Goal: Information Seeking & Learning: Learn about a topic

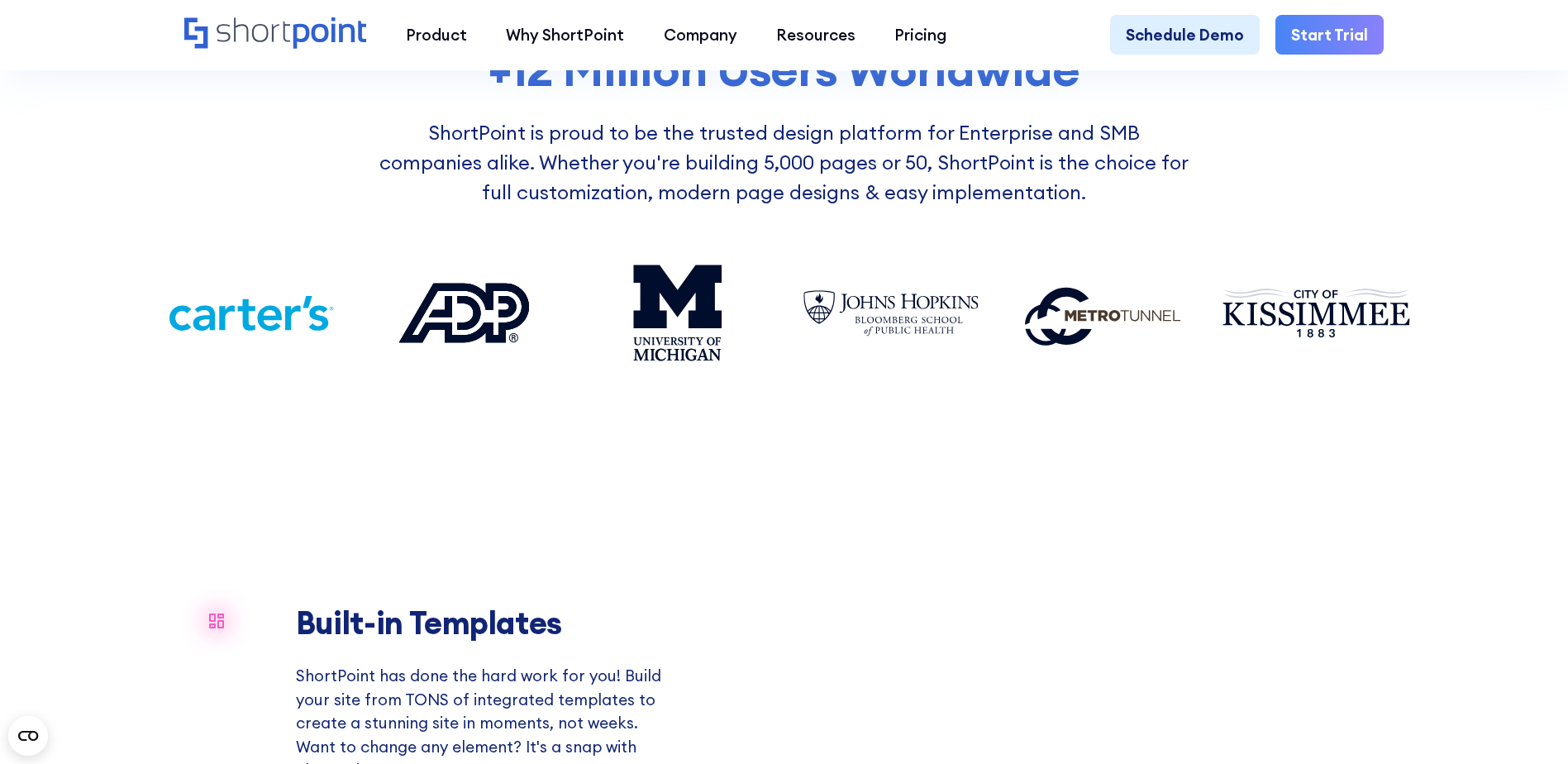
scroll to position [1818, 0]
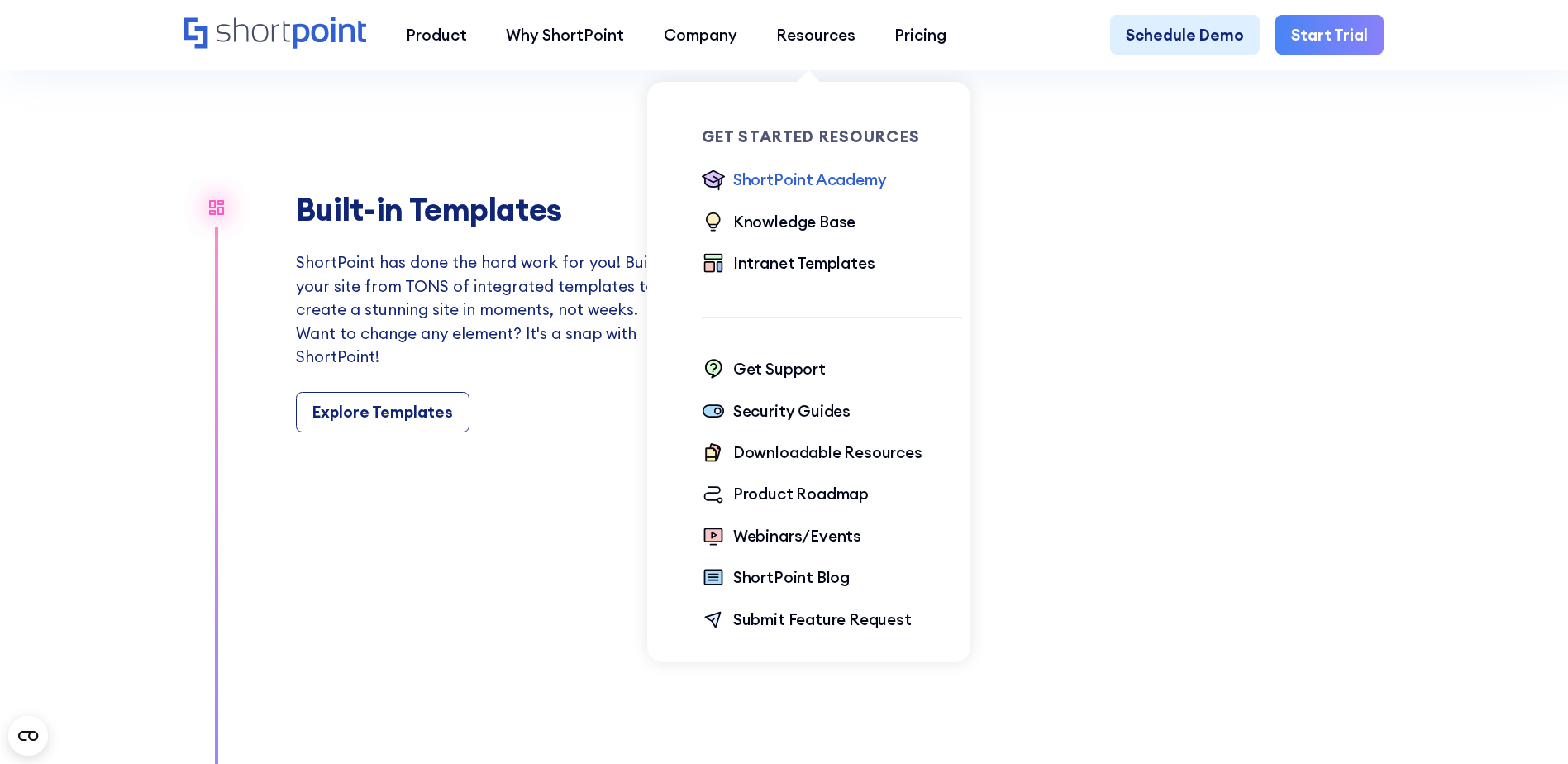
click at [776, 174] on div "ShortPoint Academy" at bounding box center [809, 178] width 154 height 23
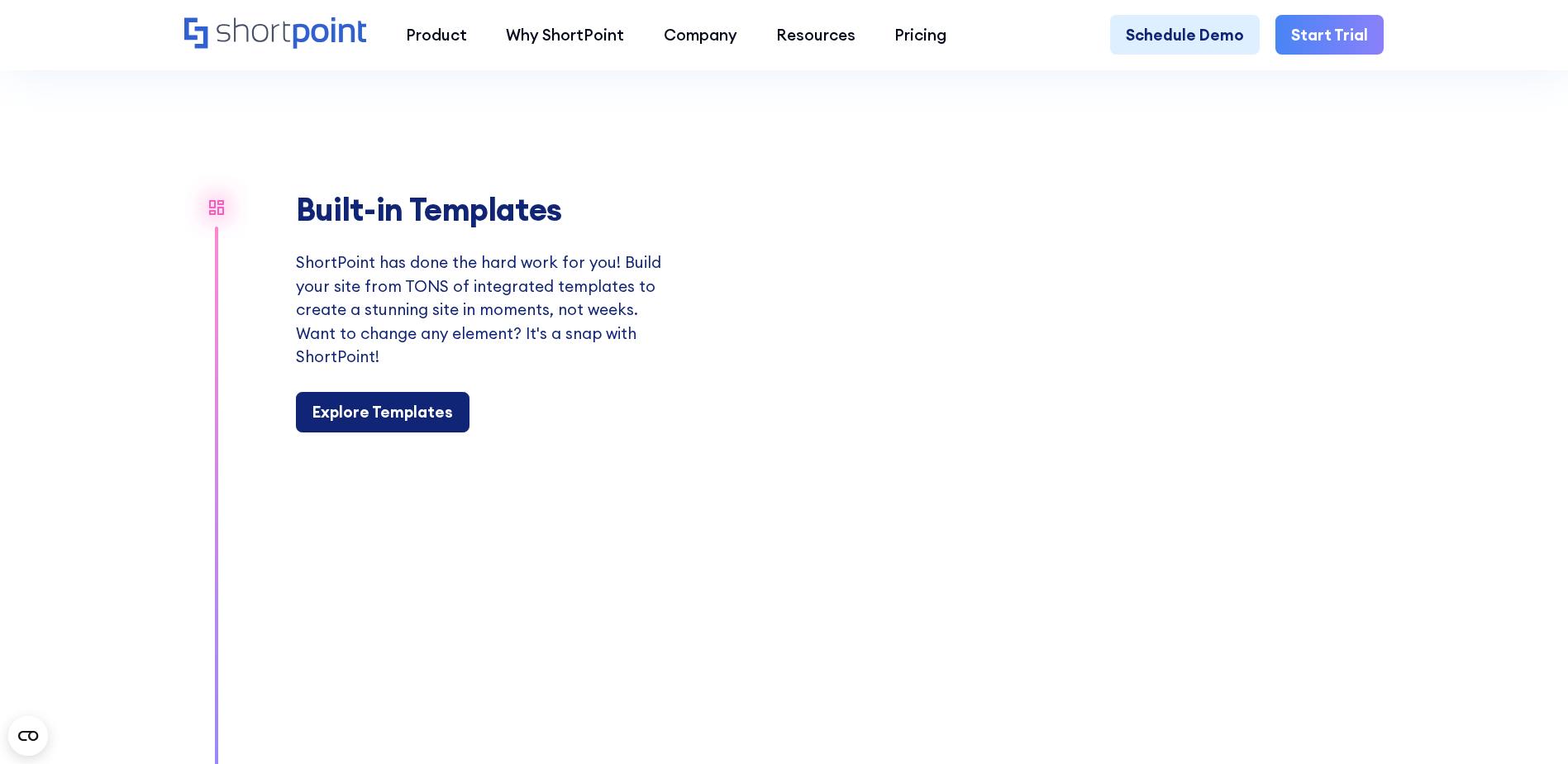
click at [417, 422] on div "Explore Templates" at bounding box center [382, 411] width 140 height 23
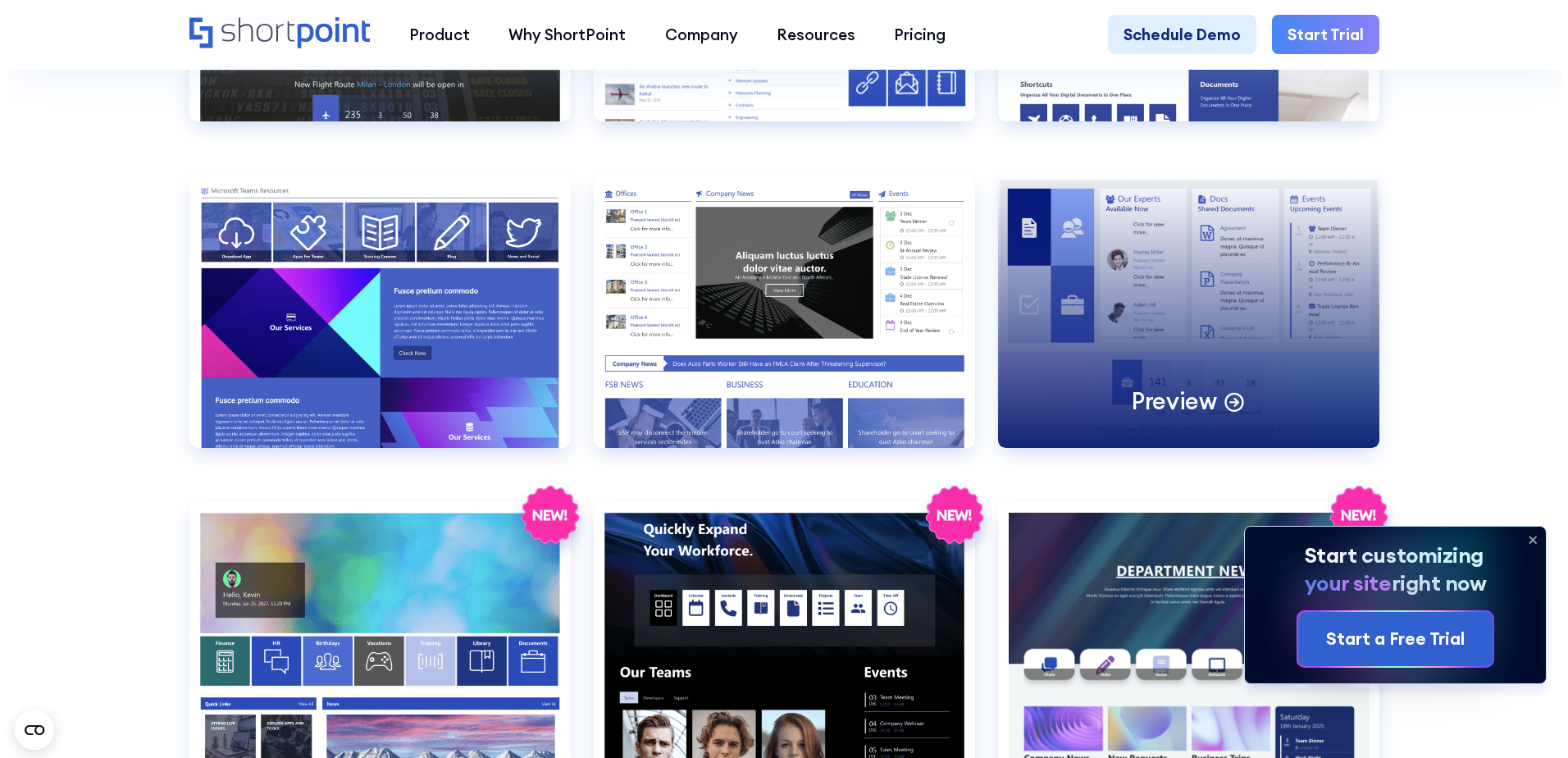
scroll to position [2624, 0]
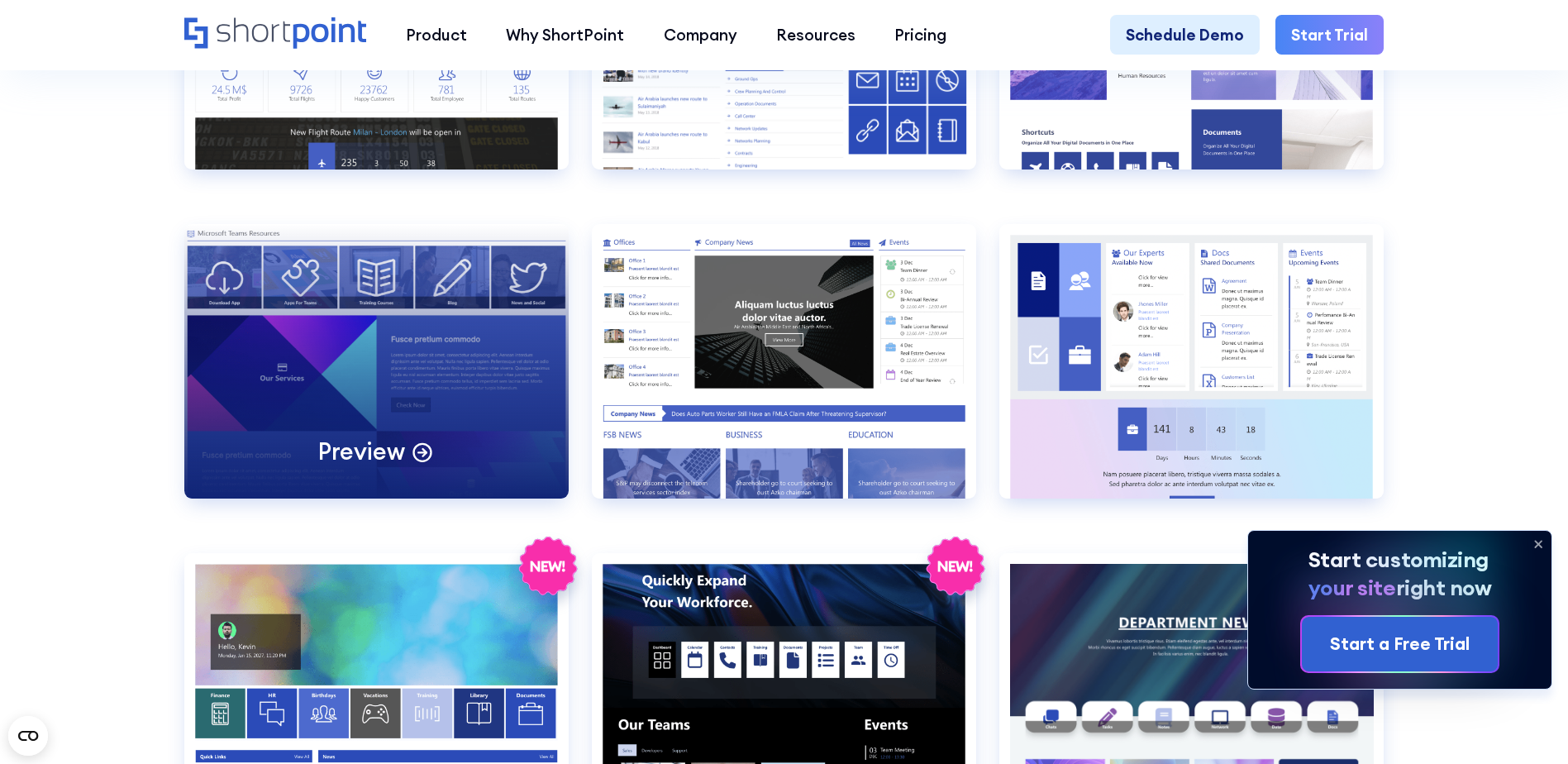
click at [316, 285] on div "Preview" at bounding box center [377, 361] width 385 height 275
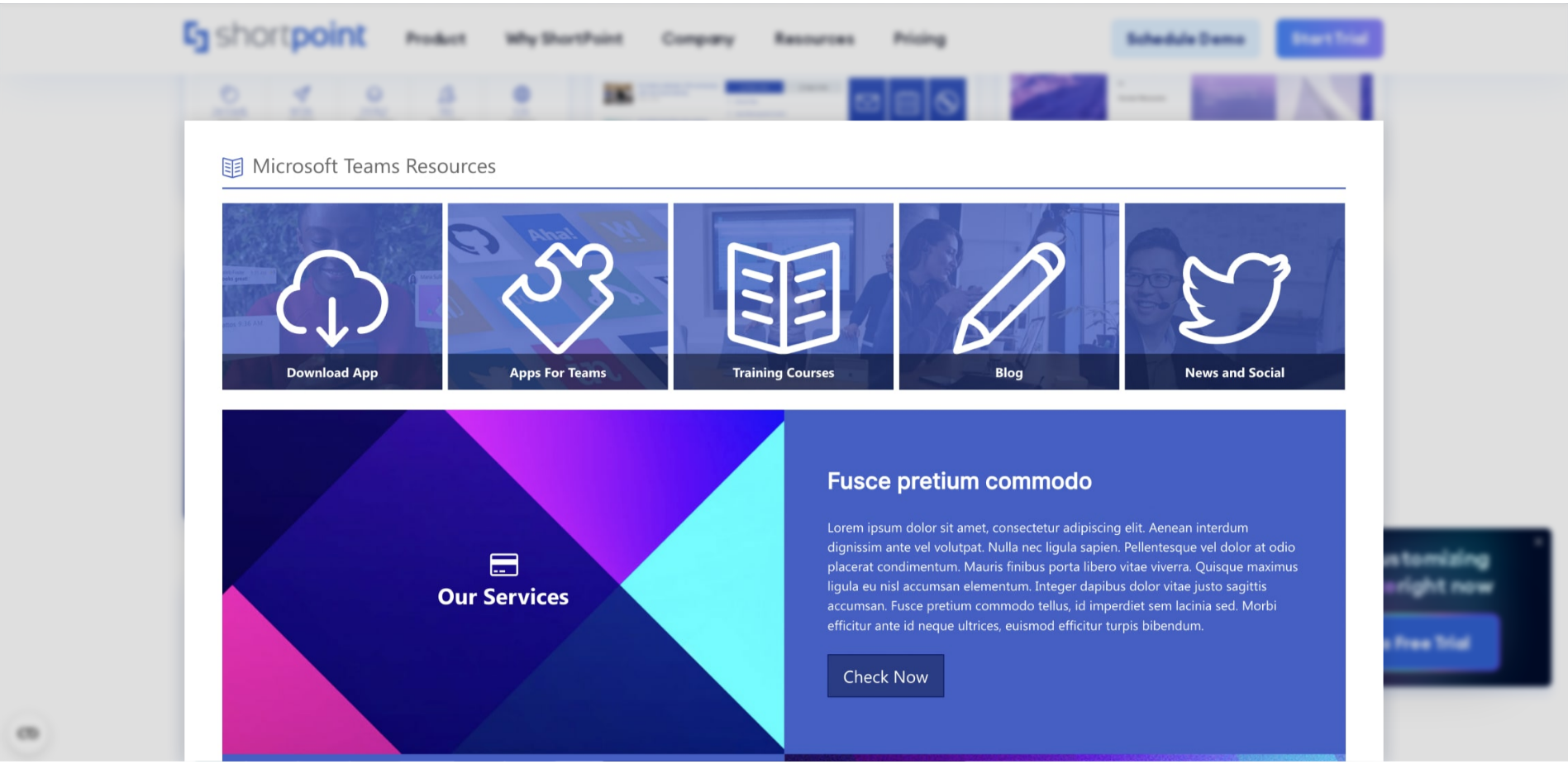
scroll to position [0, 0]
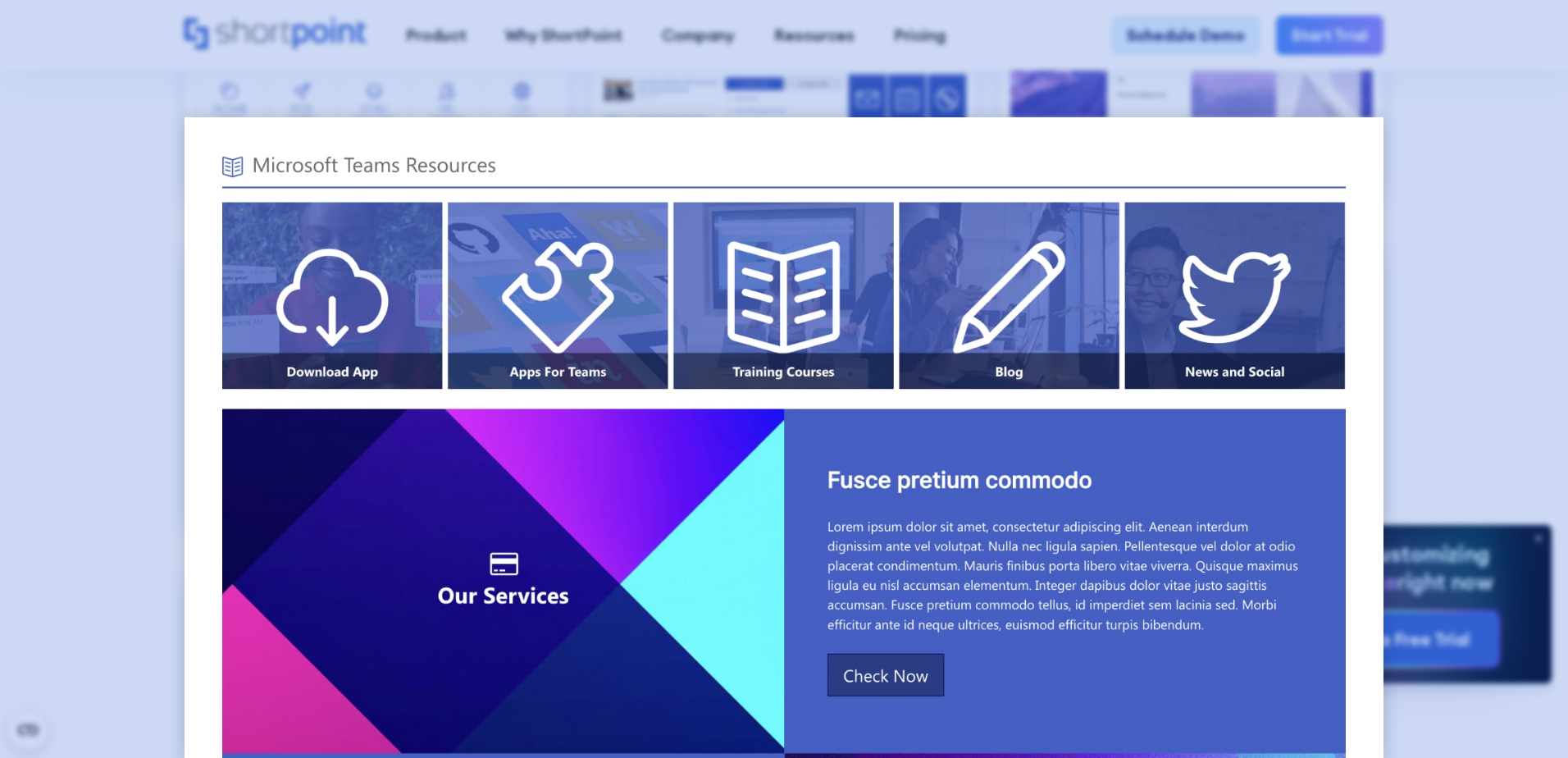
click at [152, 222] on div at bounding box center [784, 379] width 1568 height 758
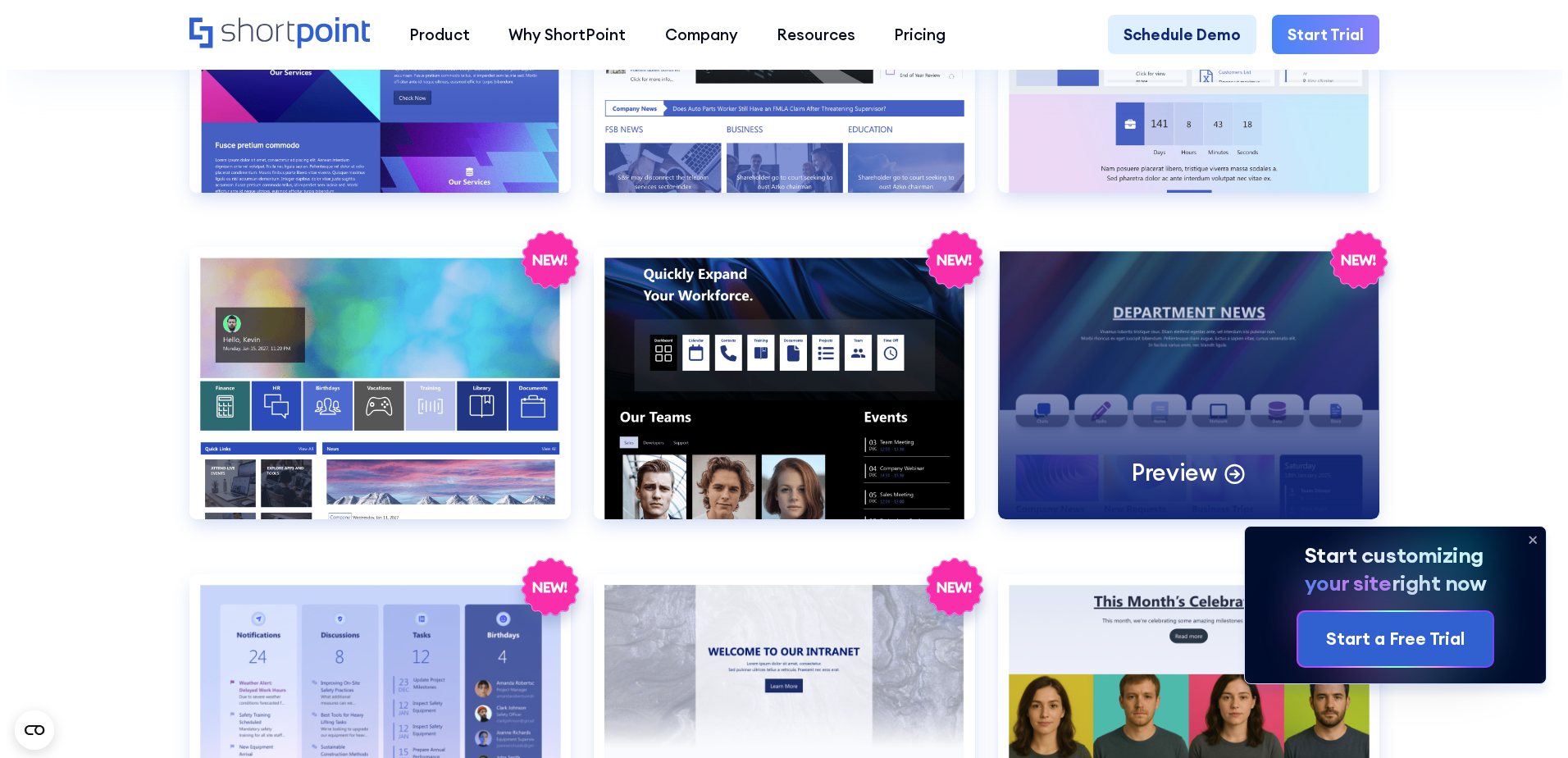
scroll to position [2952, 0]
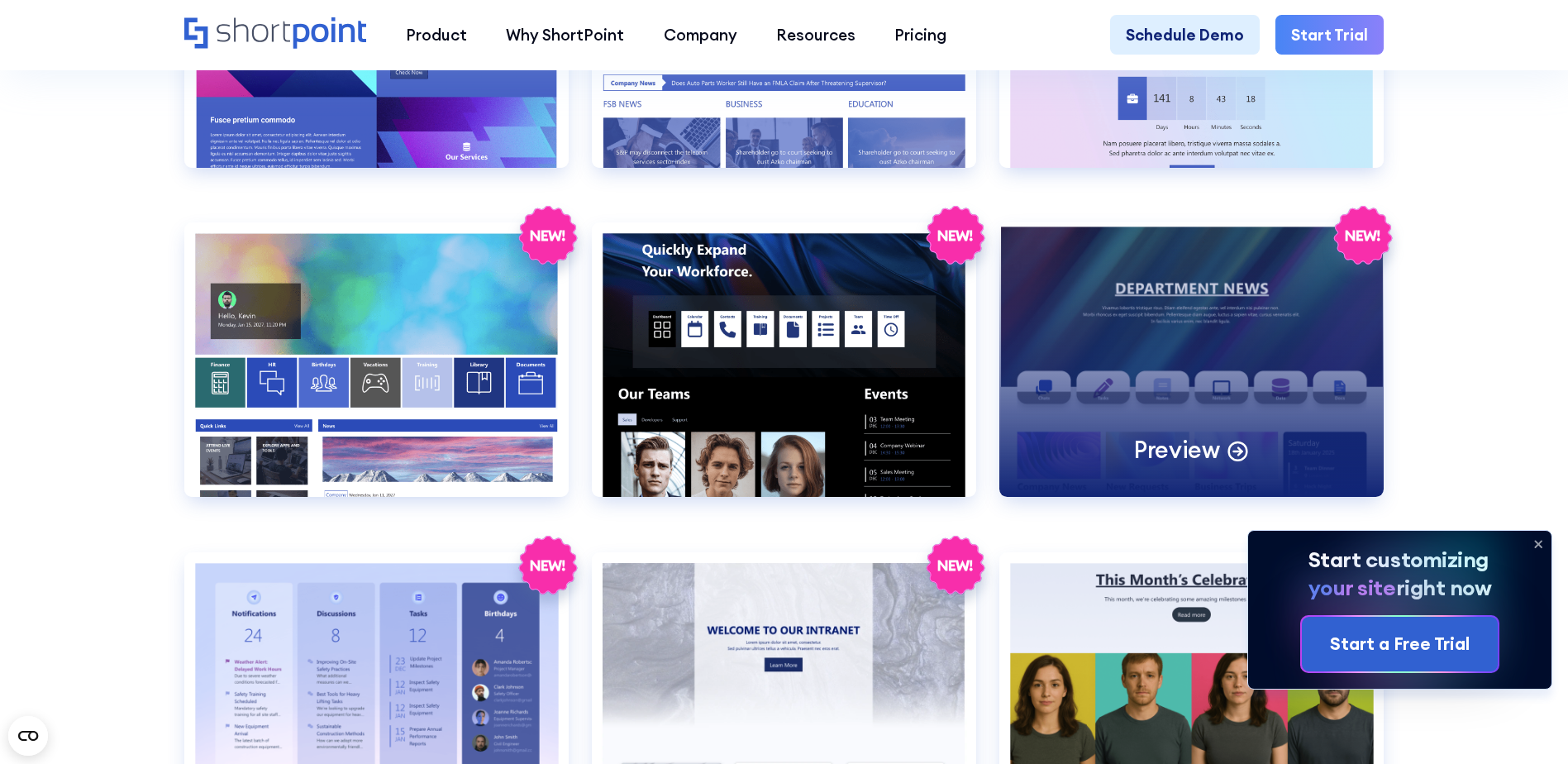
click at [1178, 358] on div "Preview" at bounding box center [1191, 359] width 385 height 275
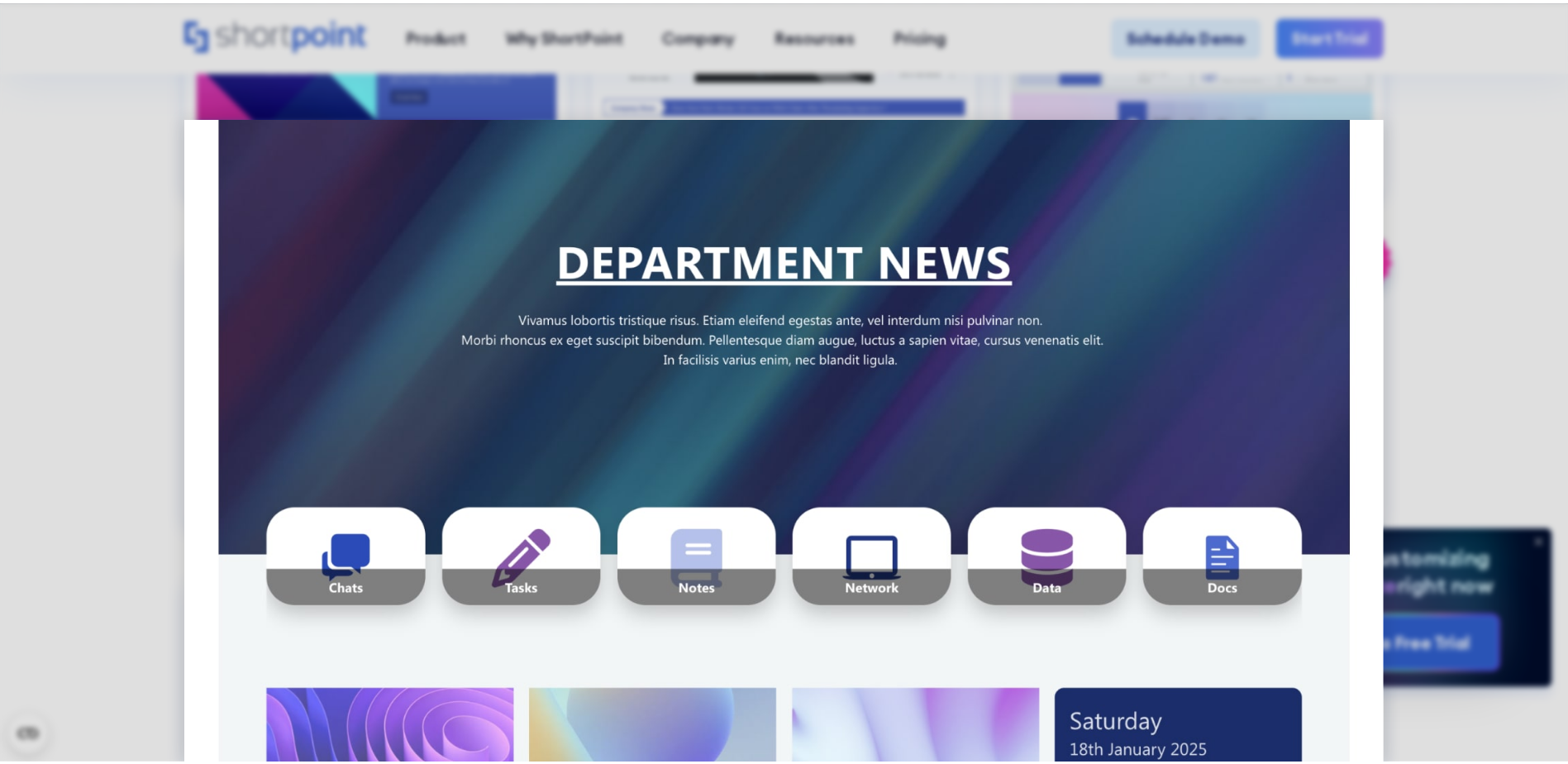
scroll to position [413, 0]
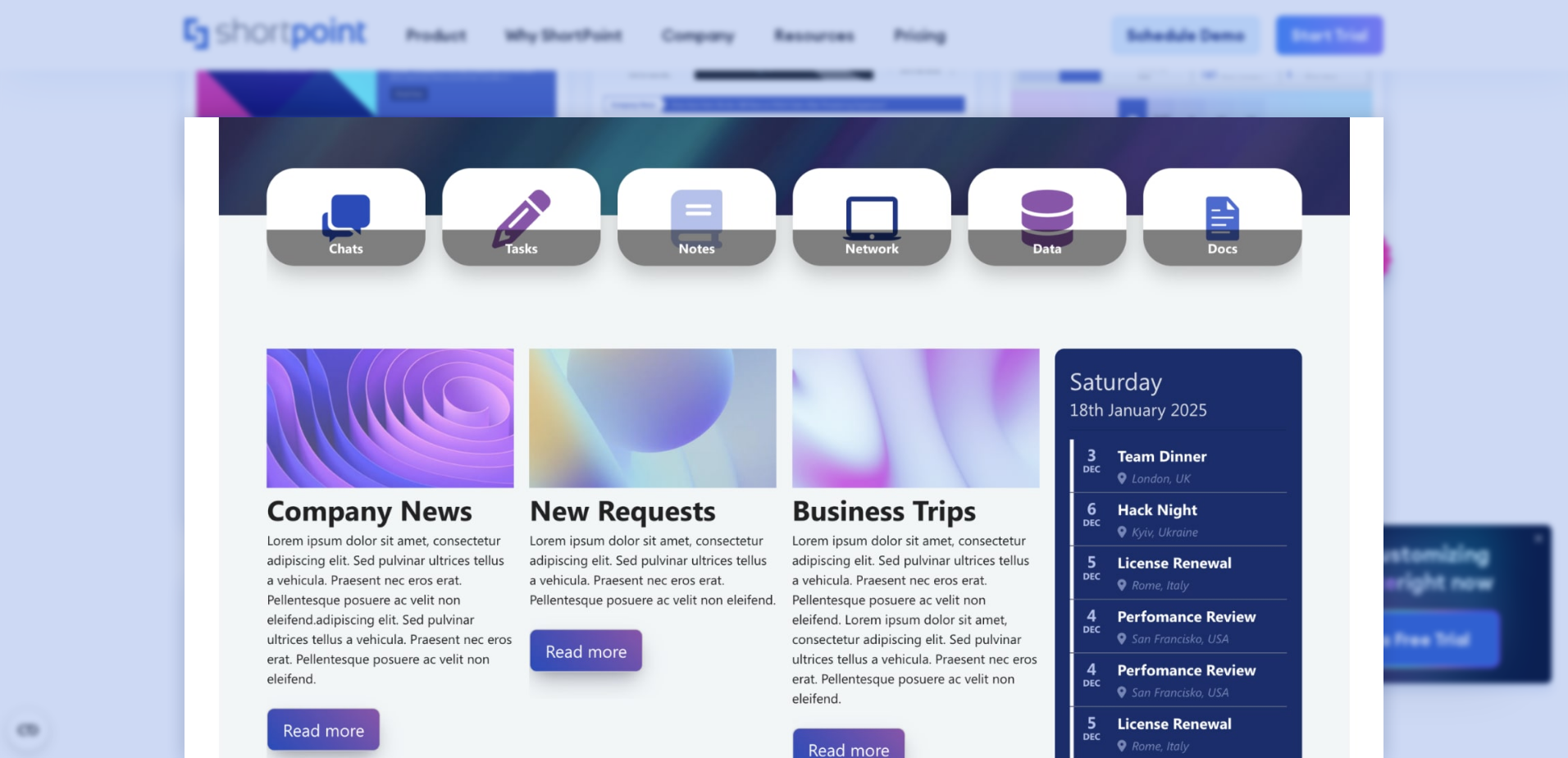
click at [145, 450] on div at bounding box center [784, 379] width 1568 height 758
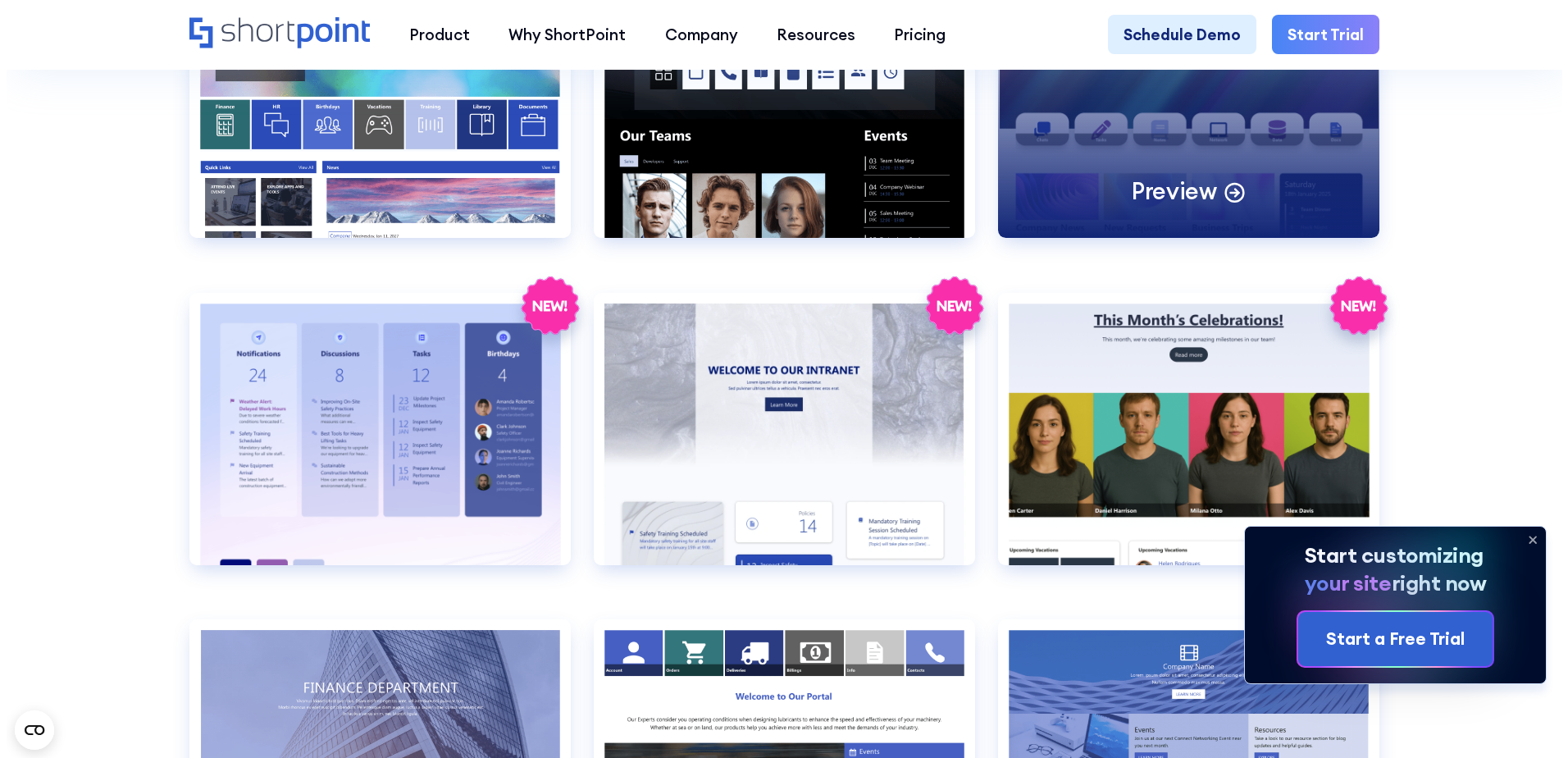
scroll to position [3280, 0]
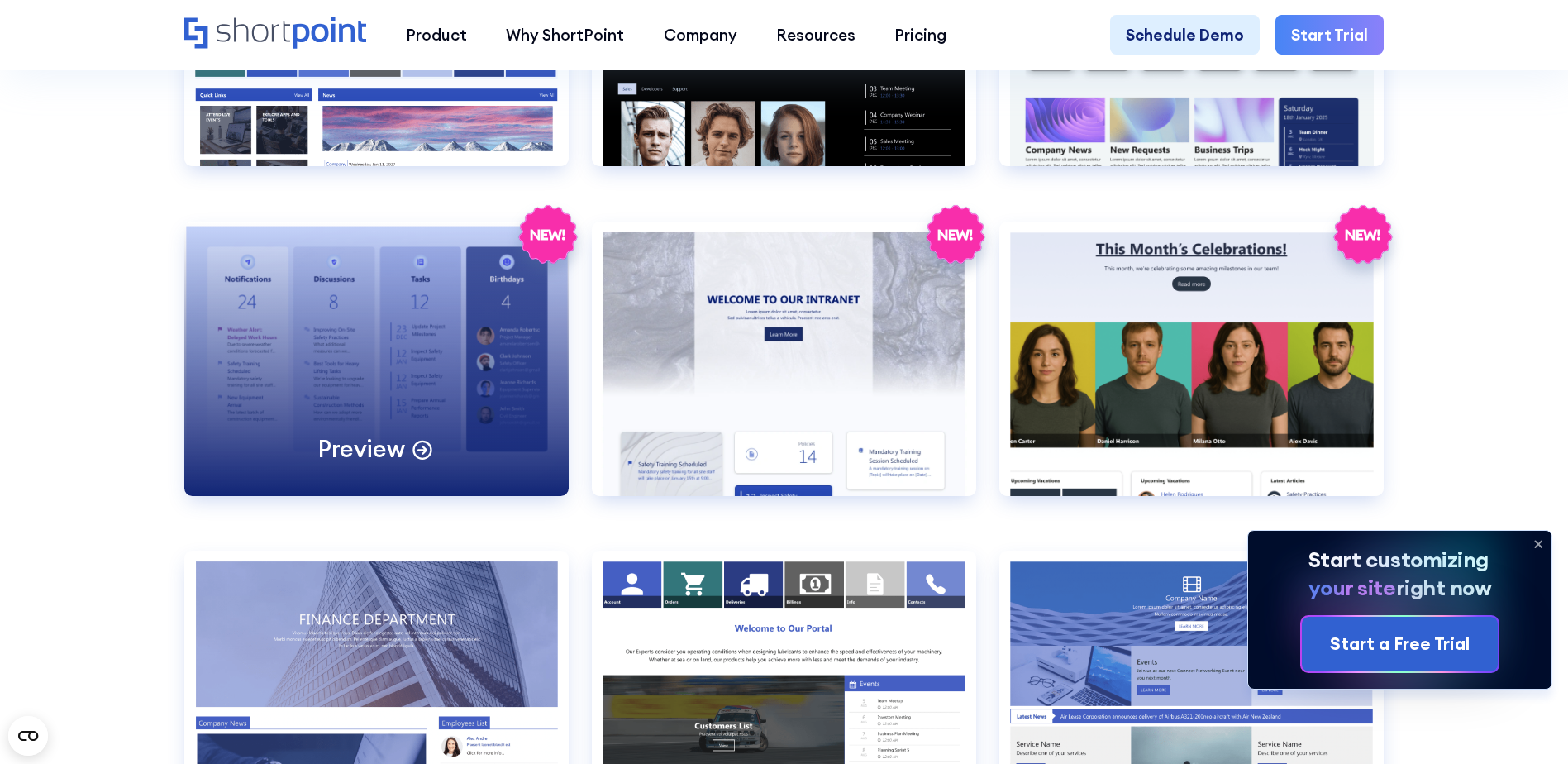
click at [381, 393] on div "Preview" at bounding box center [377, 359] width 385 height 275
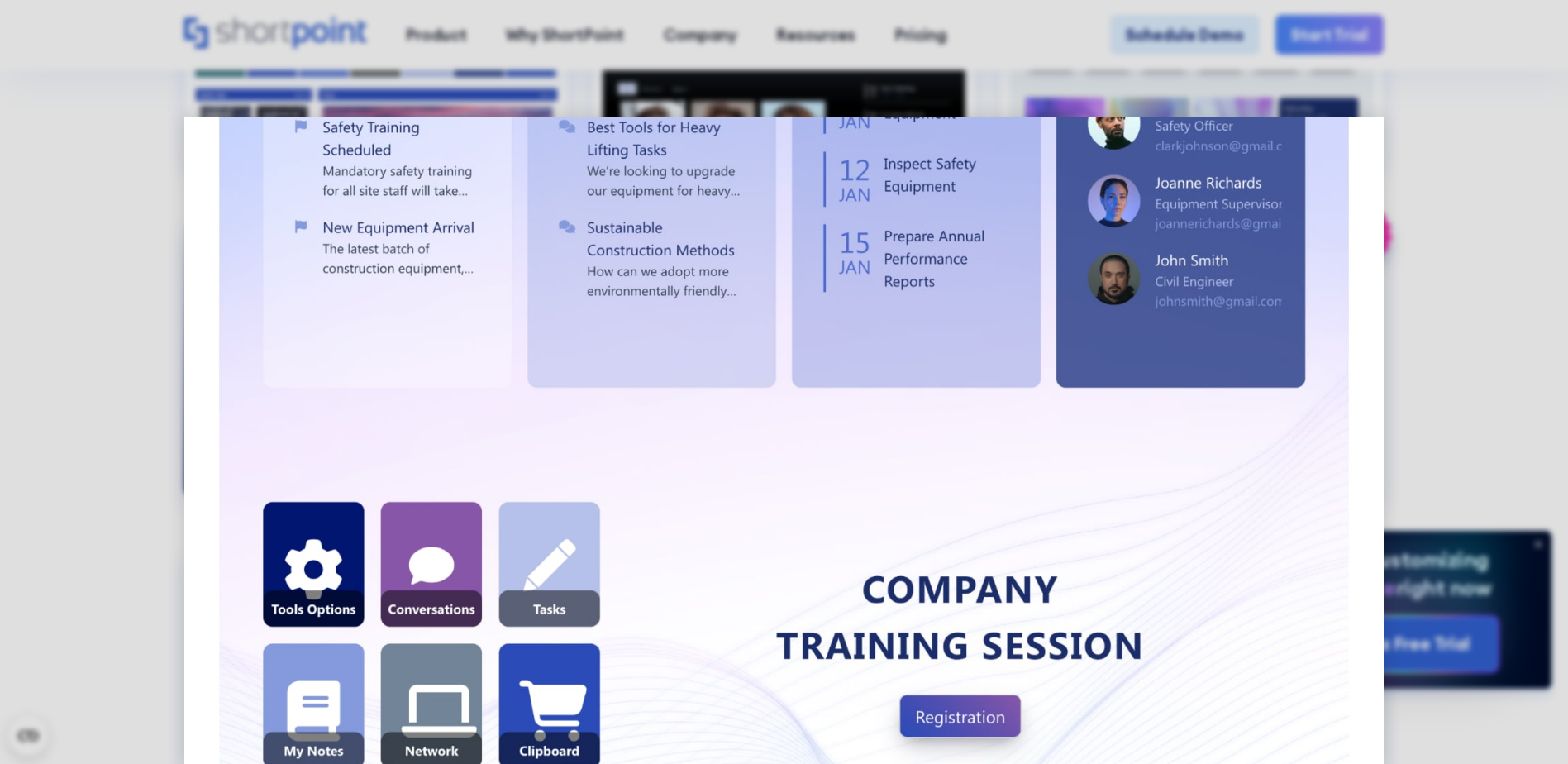
scroll to position [0, 0]
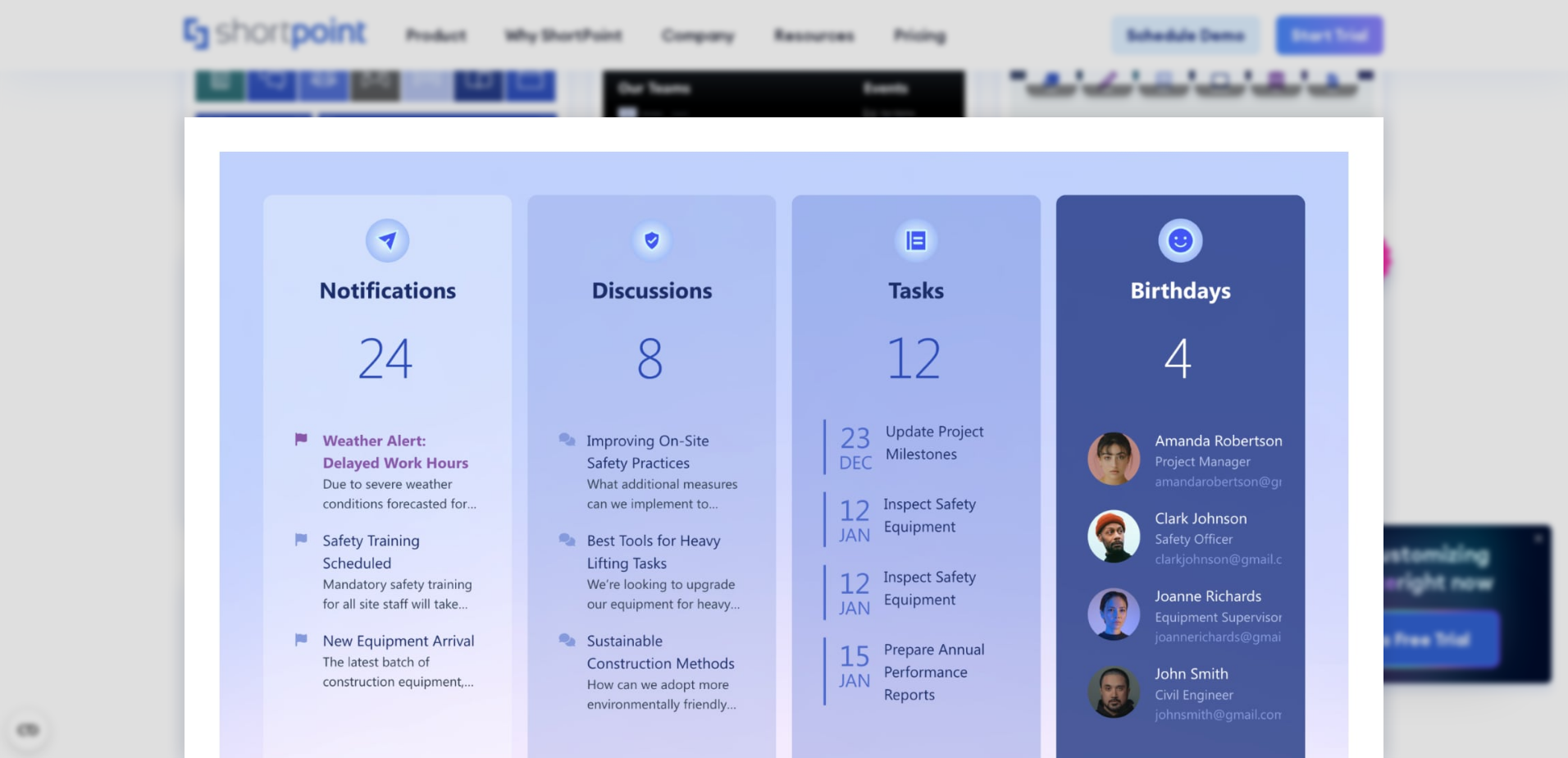
click at [70, 485] on div at bounding box center [784, 379] width 1568 height 758
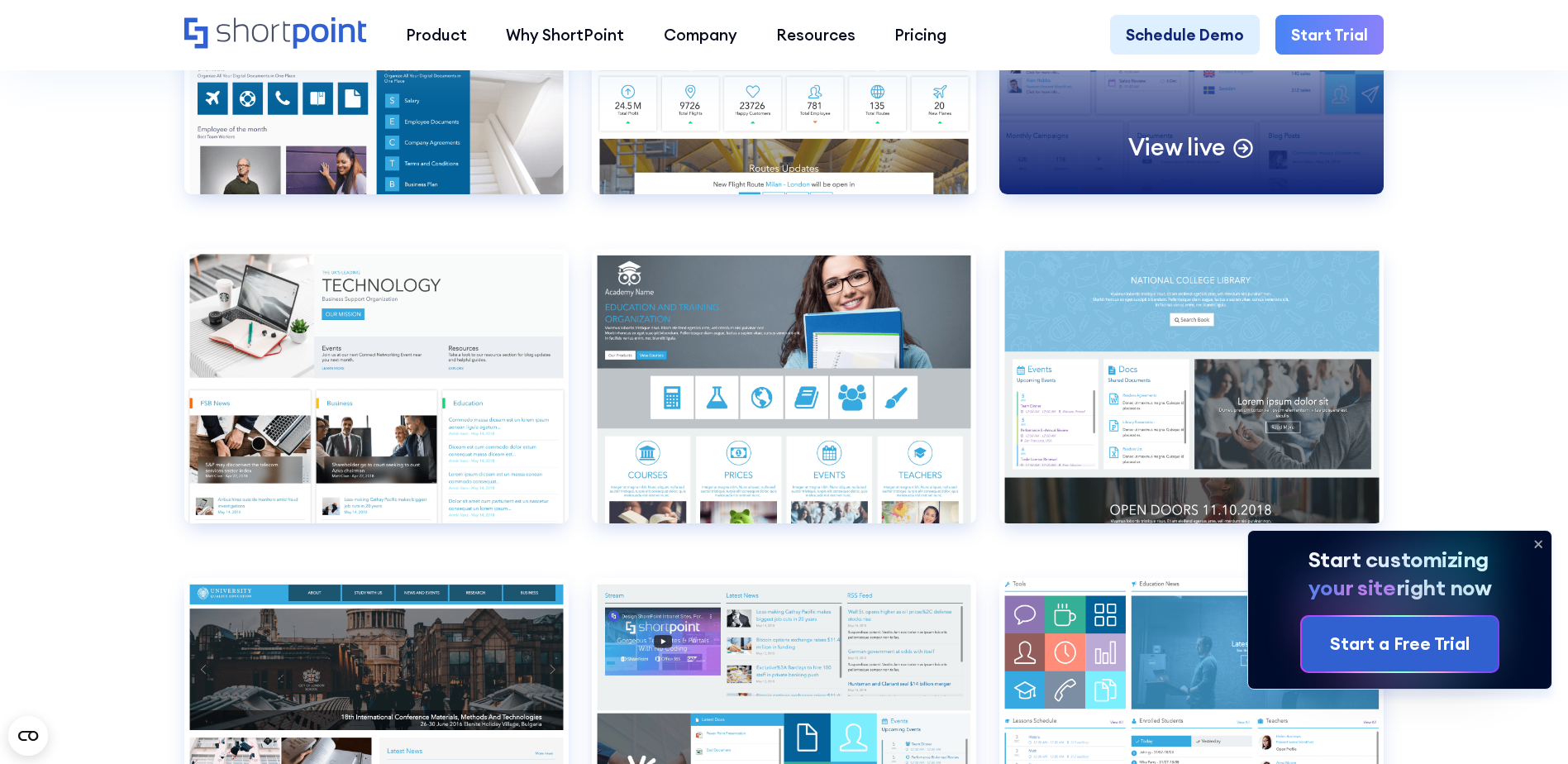
scroll to position [7604, 0]
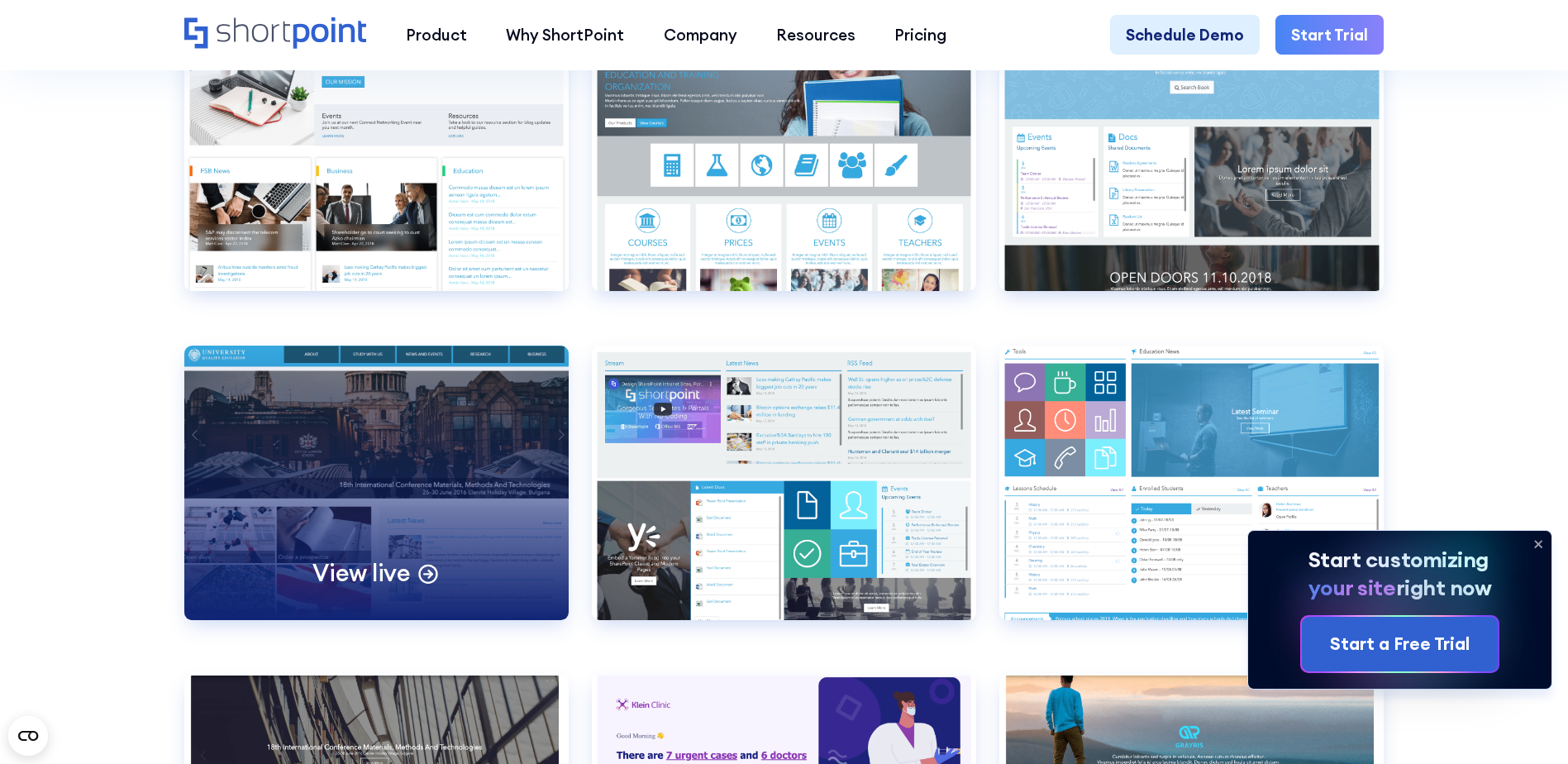
click at [297, 460] on div "View live" at bounding box center [377, 483] width 385 height 275
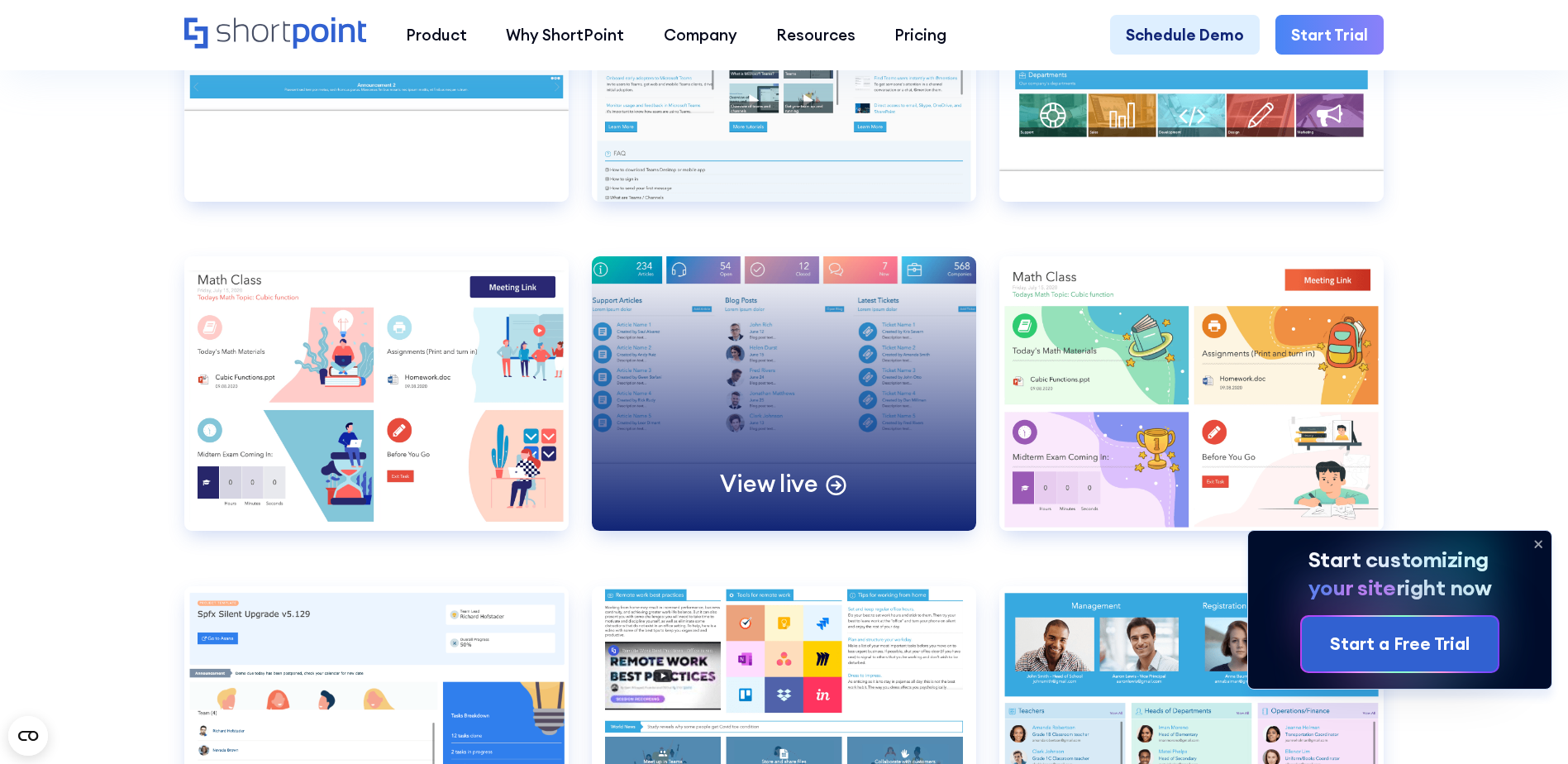
scroll to position [10330, 0]
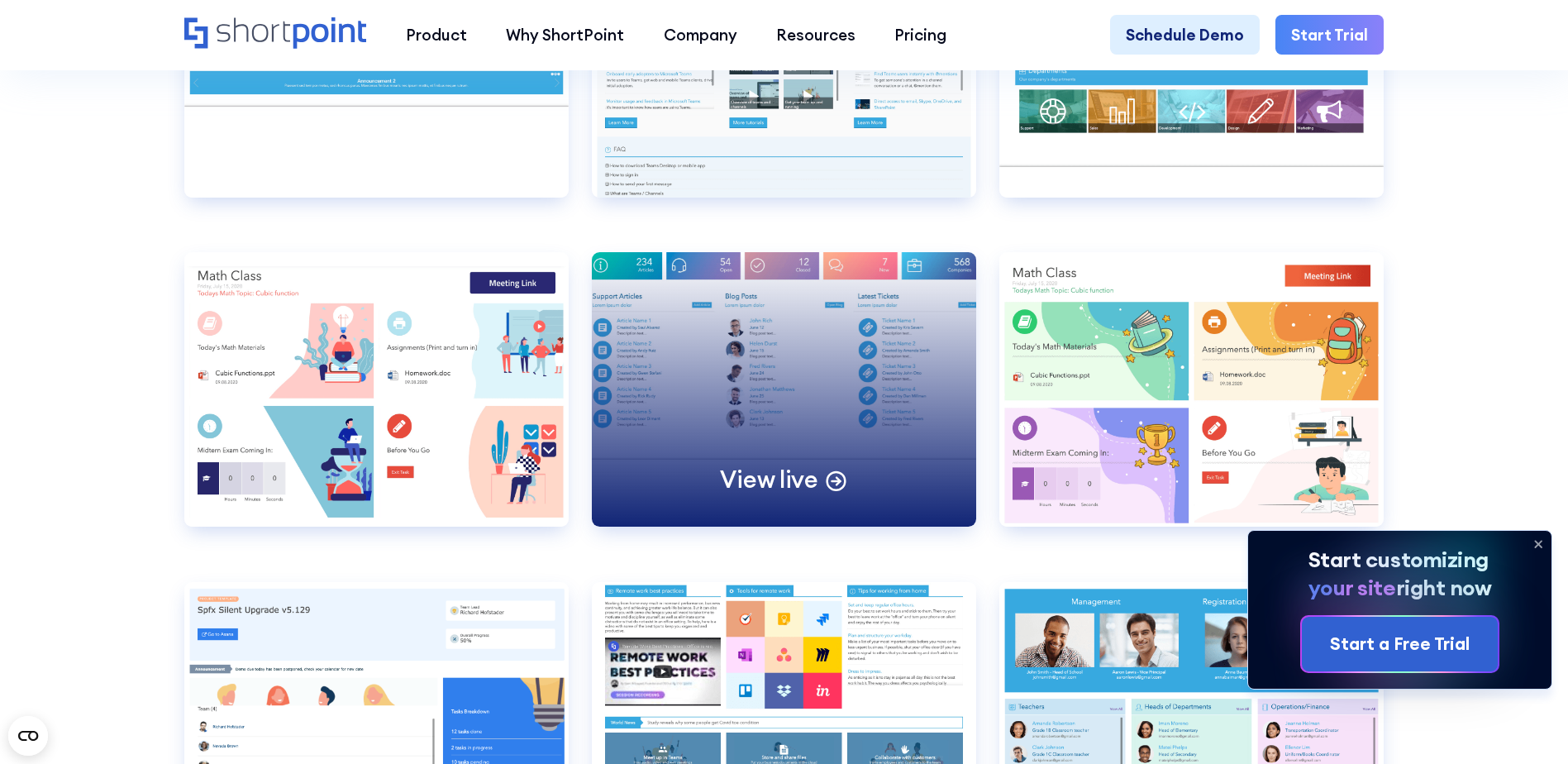
click at [635, 345] on div "View live" at bounding box center [784, 389] width 385 height 275
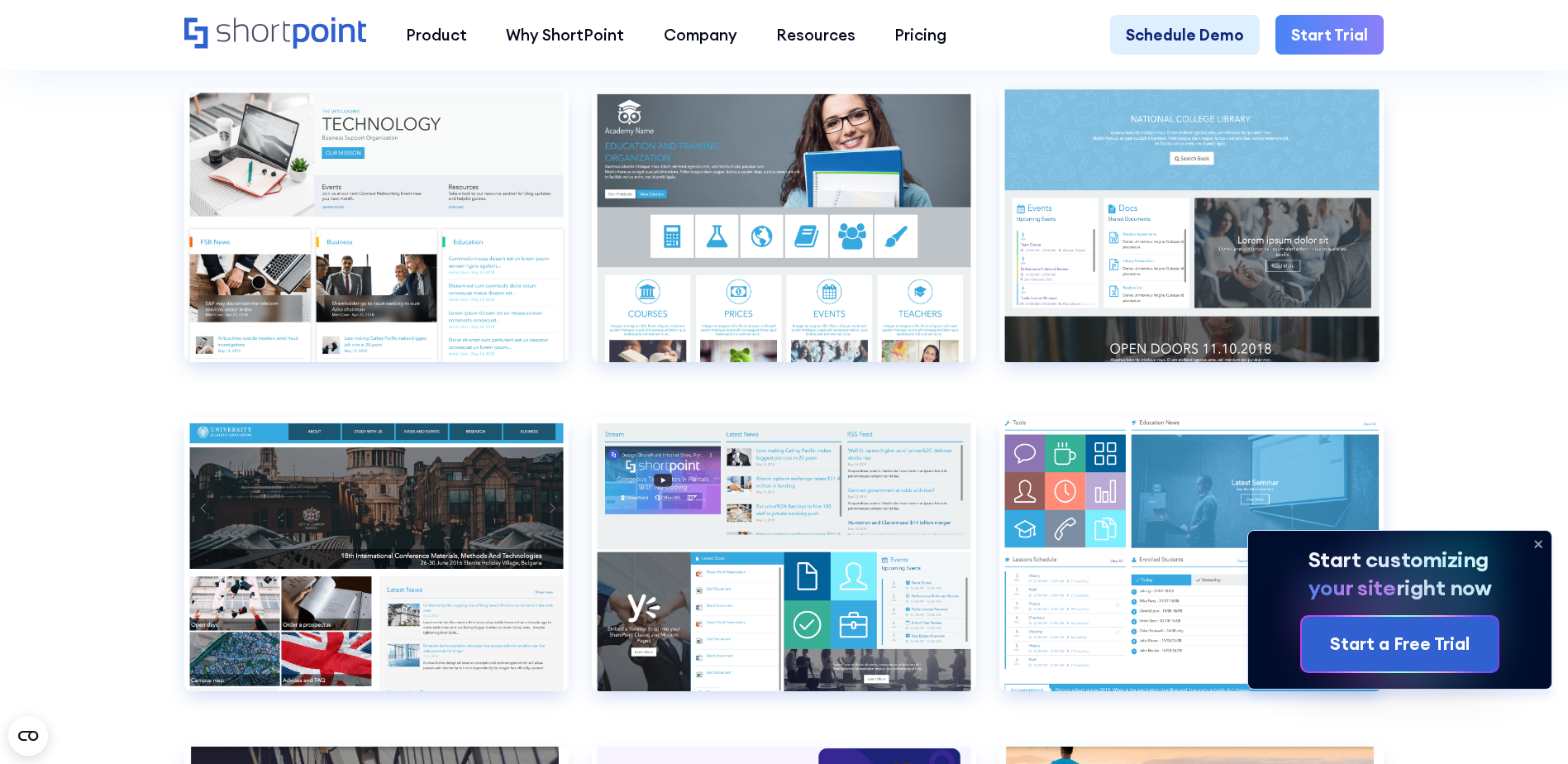
scroll to position [7686, 0]
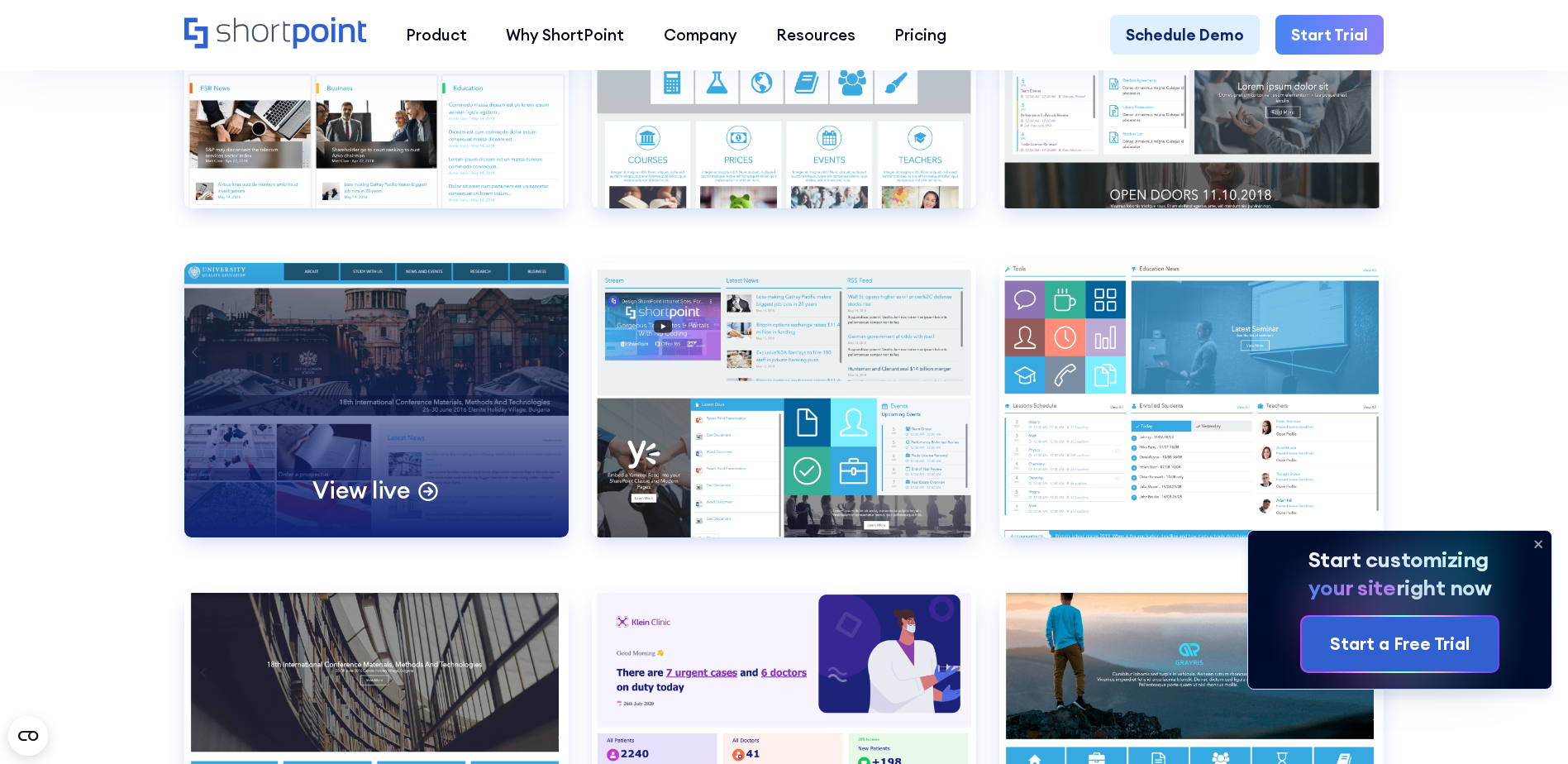
click at [364, 506] on p "View live" at bounding box center [360, 490] width 97 height 31
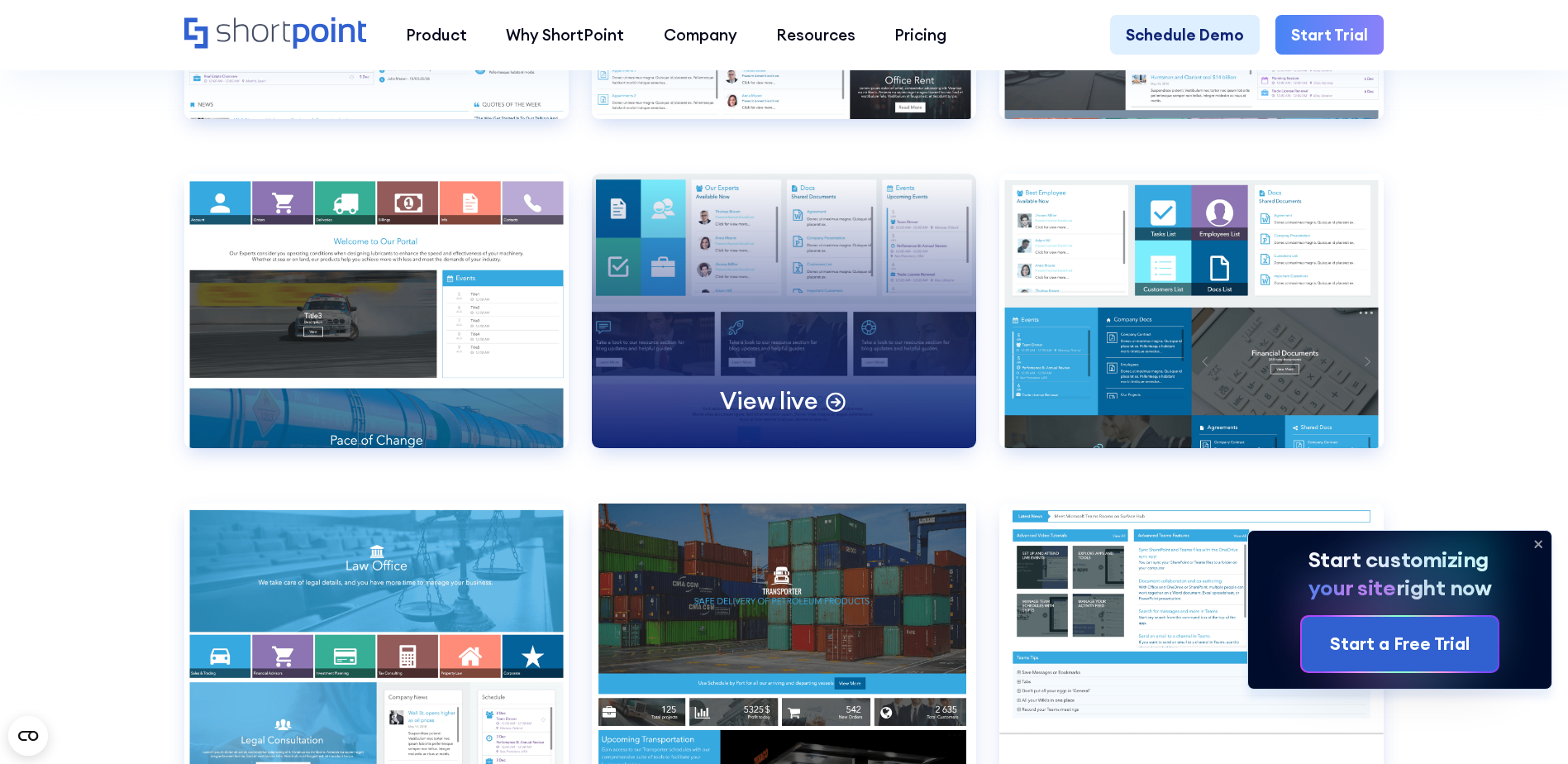
scroll to position [9669, 0]
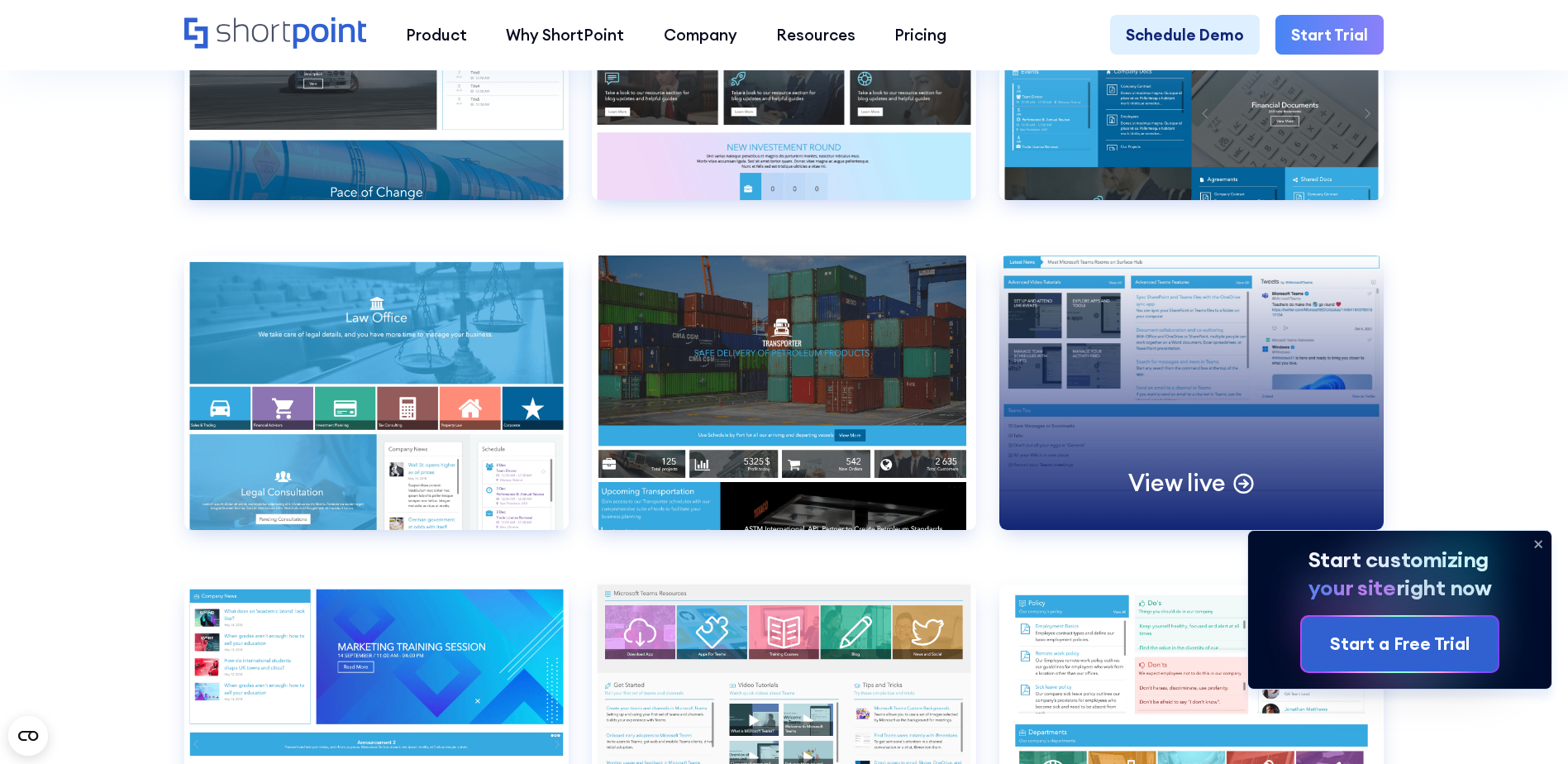
click at [1207, 400] on div "View live" at bounding box center [1191, 393] width 385 height 275
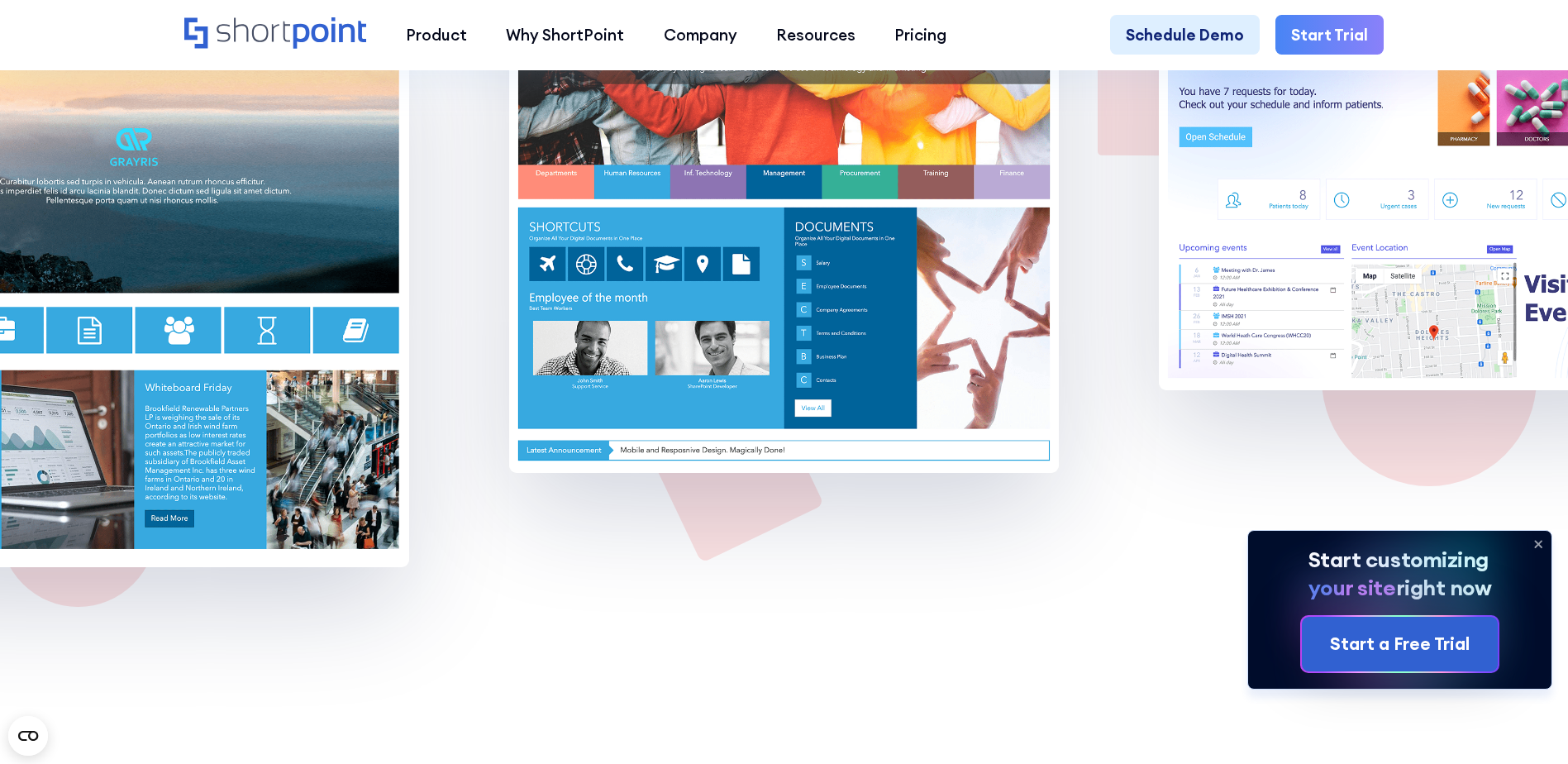
scroll to position [13885, 0]
